Goal: Information Seeking & Learning: Learn about a topic

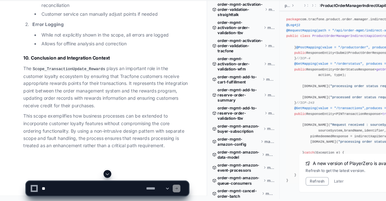
scroll to position [33898, 0]
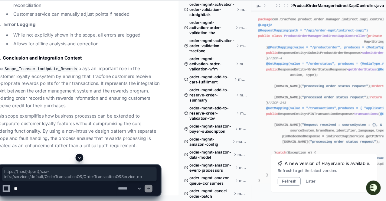
copy article "https: // {host}:{port} /soa-infra/ services /default/ OrderTransactionOS/Order…"
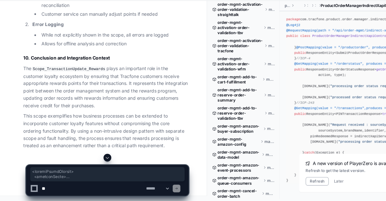
scroll to position [34121, 0]
drag, startPoint x: 24, startPoint y: 41, endPoint x: 66, endPoint y: 105, distance: 76.6
copy article "< updateOrderRequest > < requestToken > < clientTransactionId > {Original Clien…"
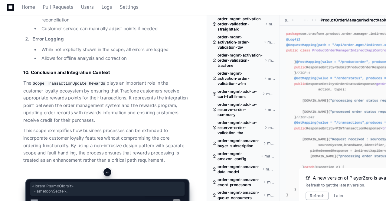
scroll to position [34026, 0]
copy article "< updateOrderRequest > < requestToken > < clientTransactionId > {Original Clien…"
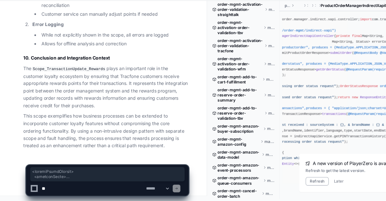
scroll to position [0, 0]
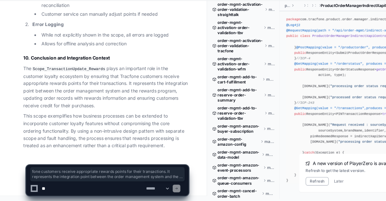
drag, startPoint x: 76, startPoint y: 110, endPoint x: 91, endPoint y: 89, distance: 26.2
click at [91, 89] on p "The Scope_TransactionUpdate_Rewards plays an important role in the customer loy…" at bounding box center [99, 94] width 154 height 41
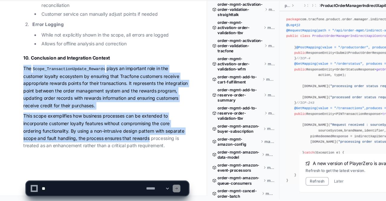
drag, startPoint x: 20, startPoint y: 79, endPoint x: 140, endPoint y: 144, distance: 136.1
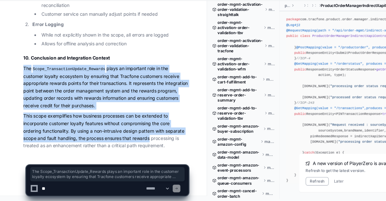
click at [140, 144] on p "This scope exemplifies how business processes can be extended to incorporate cu…" at bounding box center [99, 135] width 154 height 34
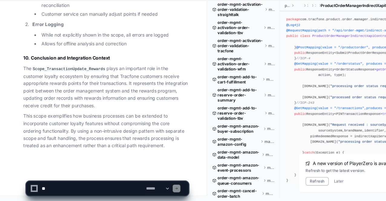
drag, startPoint x: 83, startPoint y: 116, endPoint x: 107, endPoint y: 145, distance: 38.2
click at [107, 145] on p "This scope exemplifies how business processes can be extended to incorporate cu…" at bounding box center [99, 135] width 154 height 34
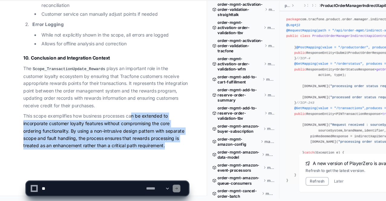
drag, startPoint x: 158, startPoint y: 151, endPoint x: 90, endPoint y: 94, distance: 88.6
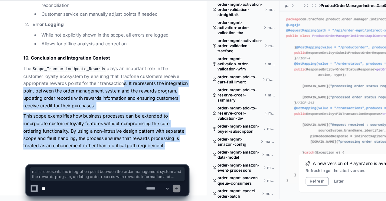
click at [90, 94] on p "The Scope_TransactionUpdate_Rewards plays an important role in the customer loy…" at bounding box center [99, 94] width 154 height 41
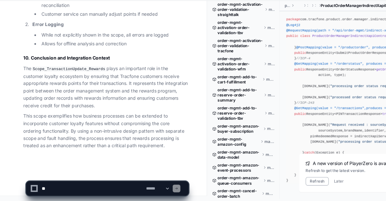
click at [54, 144] on p "This scope exemplifies how business processes can be extended to incorporate cu…" at bounding box center [99, 135] width 154 height 34
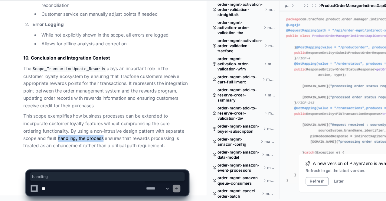
drag, startPoint x: 54, startPoint y: 144, endPoint x: 93, endPoint y: 144, distance: 38.7
click at [93, 144] on p "This scope exemplifies how business processes can be extended to incorporate cu…" at bounding box center [99, 135] width 154 height 34
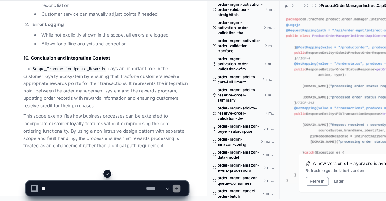
scroll to position [33205, 0]
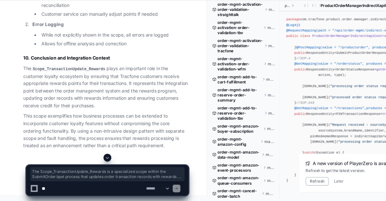
drag, startPoint x: 22, startPoint y: 112, endPoint x: 152, endPoint y: 141, distance: 133.1
drag, startPoint x: 95, startPoint y: 112, endPoint x: 145, endPoint y: 143, distance: 58.6
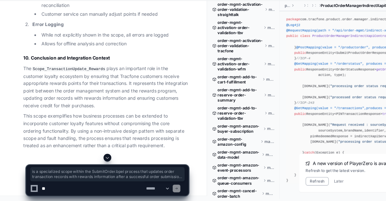
copy p "is a specialized scope within the SubmitOrder.bpel process that updates order t…"
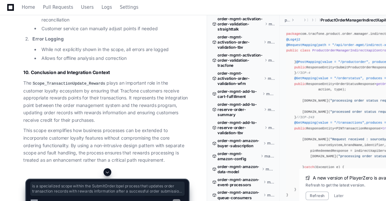
scroll to position [33309, 0]
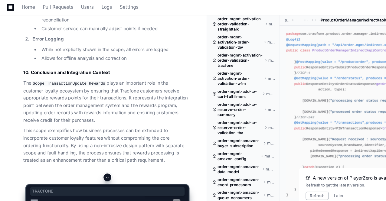
copy div "TRACFONE"
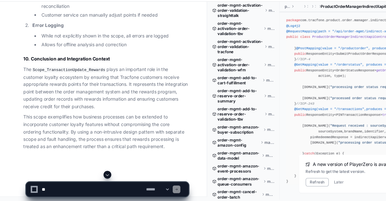
drag, startPoint x: 34, startPoint y: 65, endPoint x: 118, endPoint y: 94, distance: 88.0
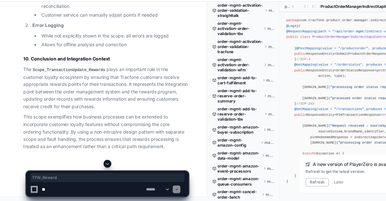
drag, startPoint x: 67, startPoint y: 71, endPoint x: 50, endPoint y: 71, distance: 17.5
drag, startPoint x: 69, startPoint y: 71, endPoint x: 50, endPoint y: 71, distance: 19.3
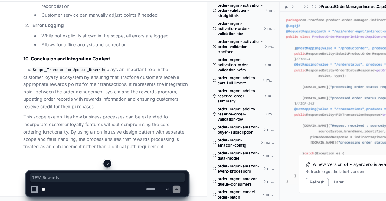
copy div "TFW_Rewards"
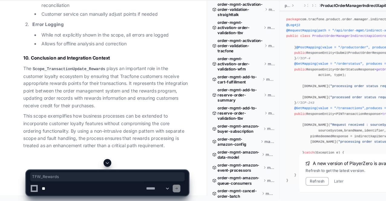
scroll to position [33861, 0]
copy li "TFW_REWARDS"
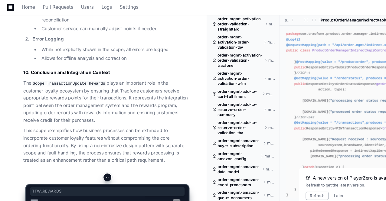
scroll to position [33963, 0]
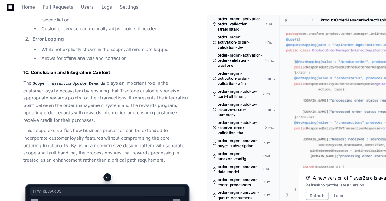
copy li "TFW_REWARDS"
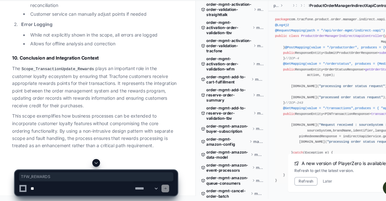
scroll to position [33945, 0]
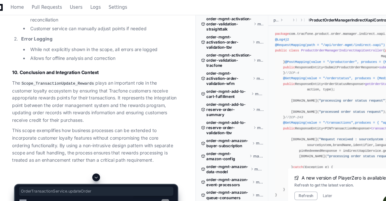
drag, startPoint x: 107, startPoint y: 54, endPoint x: 27, endPoint y: 52, distance: 79.8
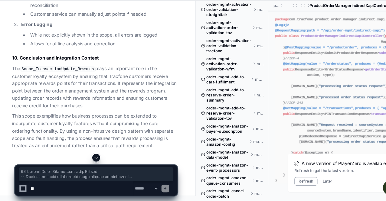
scroll to position [34567, 0]
drag, startPoint x: 22, startPoint y: 84, endPoint x: 45, endPoint y: 83, distance: 23.6
copy article "7.1 Update Order Transaction with Rewards -- Update the order transaction with …"
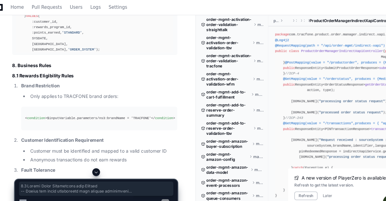
scroll to position [30756, 0]
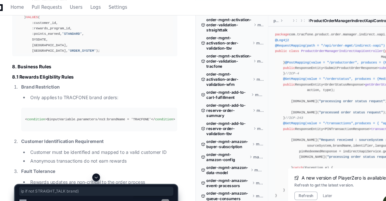
drag, startPoint x: 163, startPoint y: 115, endPoint x: 110, endPoint y: 113, distance: 52.6
drag, startPoint x: 60, startPoint y: 113, endPoint x: 110, endPoint y: 114, distance: 49.9
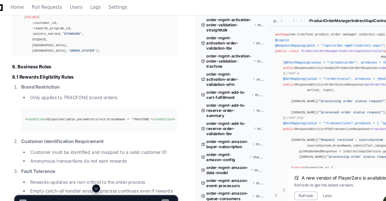
scroll to position [30773, 0]
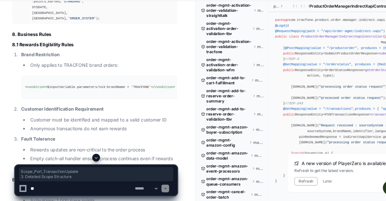
drag, startPoint x: 59, startPoint y: 101, endPoint x: 111, endPoint y: 105, distance: 51.8
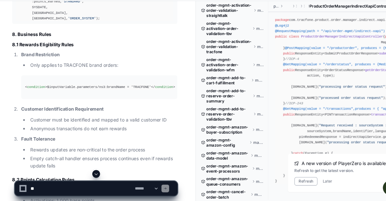
drag, startPoint x: 111, startPoint y: 105, endPoint x: 110, endPoint y: 99, distance: 5.8
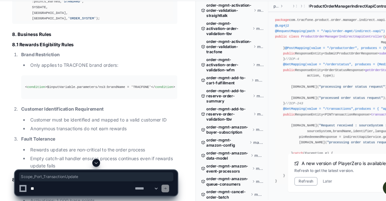
drag, startPoint x: 110, startPoint y: 99, endPoint x: 61, endPoint y: 101, distance: 49.0
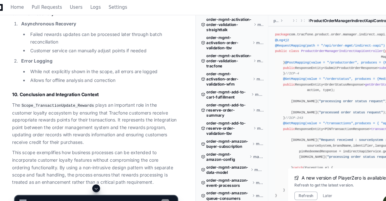
scroll to position [31134, 0]
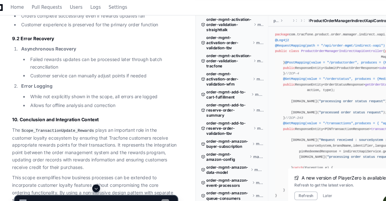
click at [333, 13] on div "Home Pull Requests Users Logs Settings" at bounding box center [192, 7] width 371 height 14
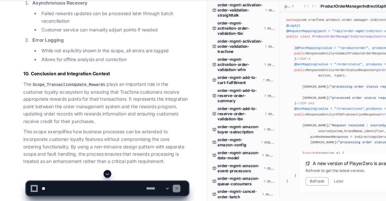
scroll to position [31163, 0]
